Goal: Information Seeking & Learning: Learn about a topic

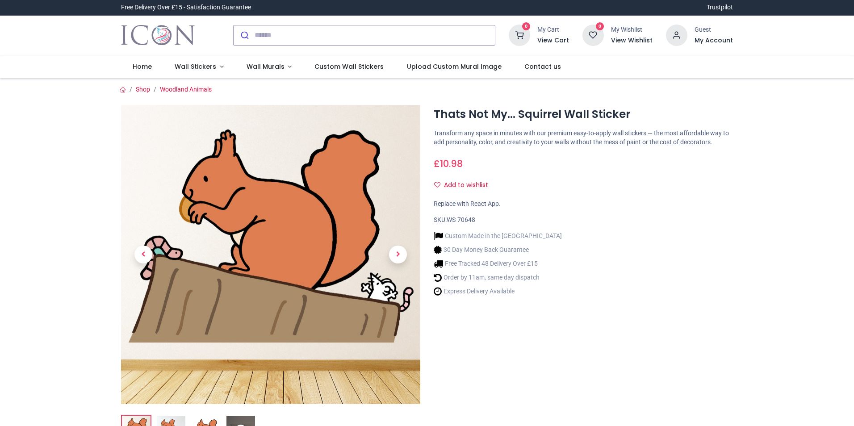
click at [288, 38] on input "search" at bounding box center [375, 35] width 240 height 20
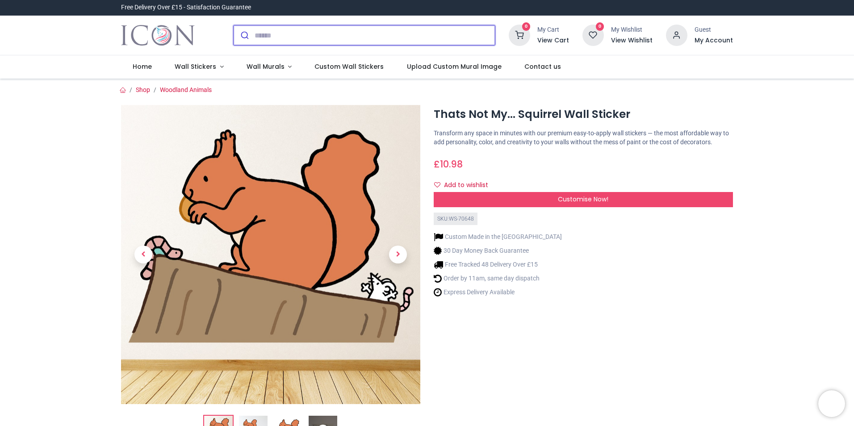
click at [298, 34] on input "search" at bounding box center [375, 35] width 240 height 20
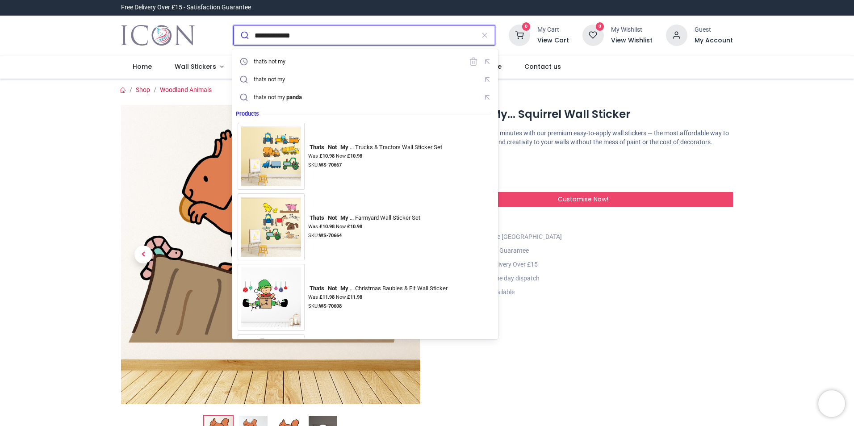
type input "**********"
click at [234, 25] on button "submit" at bounding box center [244, 35] width 21 height 20
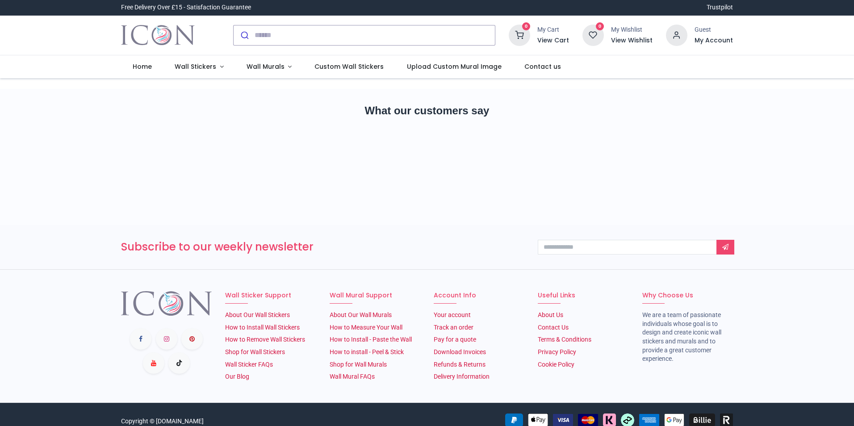
click at [282, 31] on input "search" at bounding box center [375, 35] width 240 height 20
click at [279, 36] on input "search" at bounding box center [375, 35] width 240 height 20
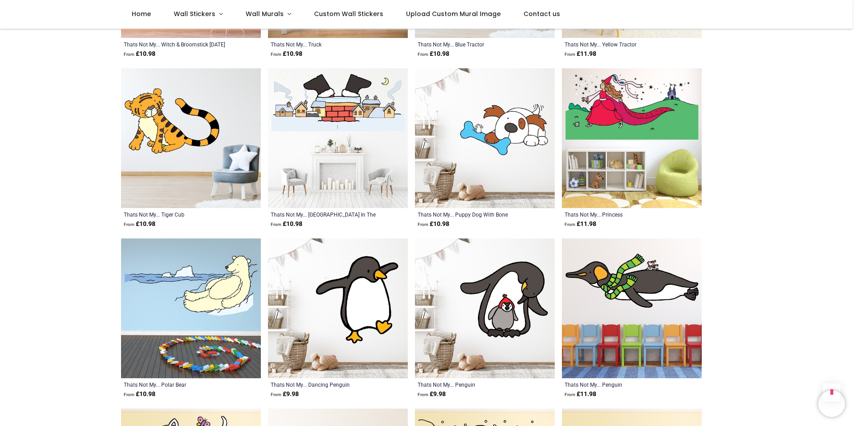
scroll to position [1206, 0]
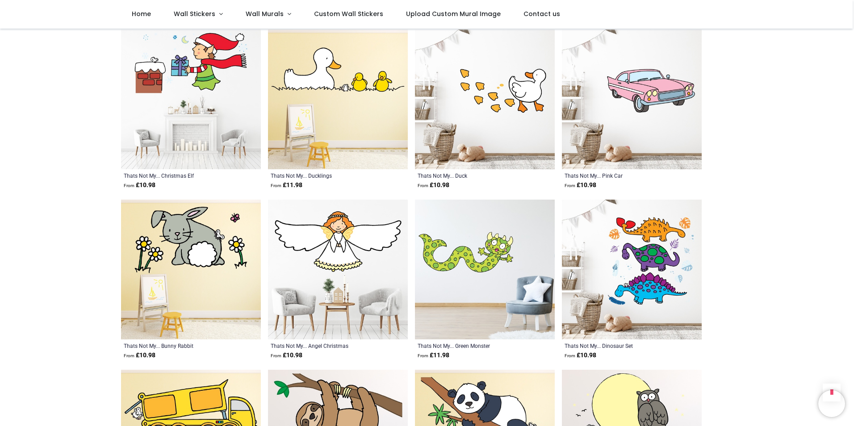
scroll to position [2902, 0]
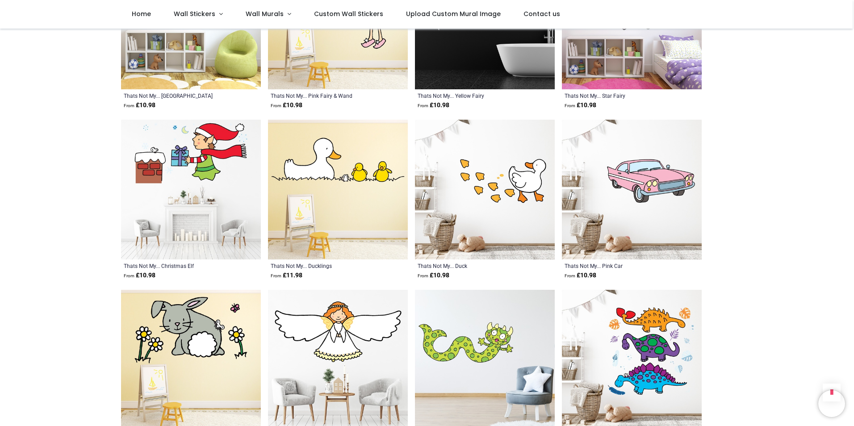
scroll to position [2634, 0]
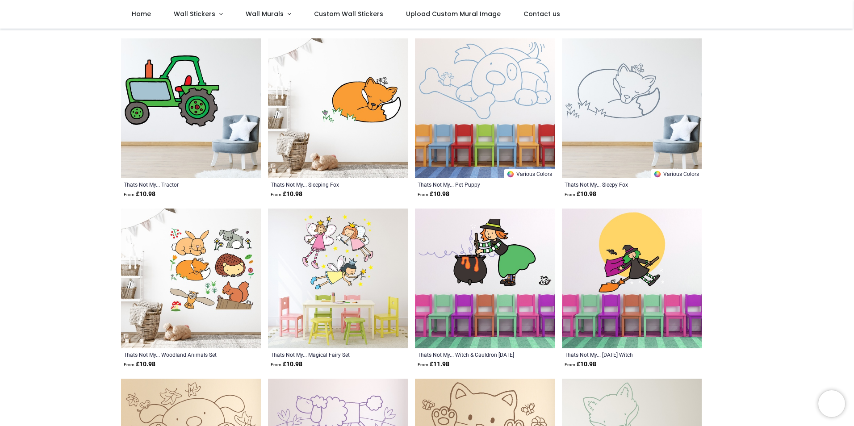
scroll to position [130, 0]
